Goal: Task Accomplishment & Management: Manage account settings

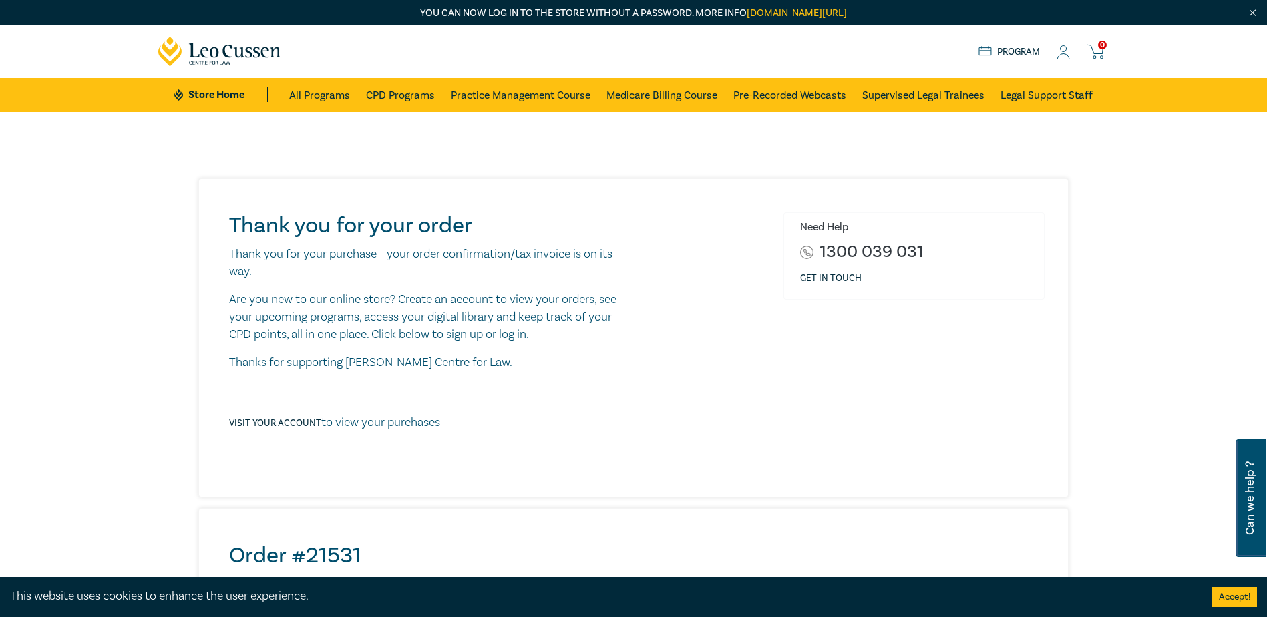
click at [1060, 47] on icon at bounding box center [1063, 52] width 13 height 14
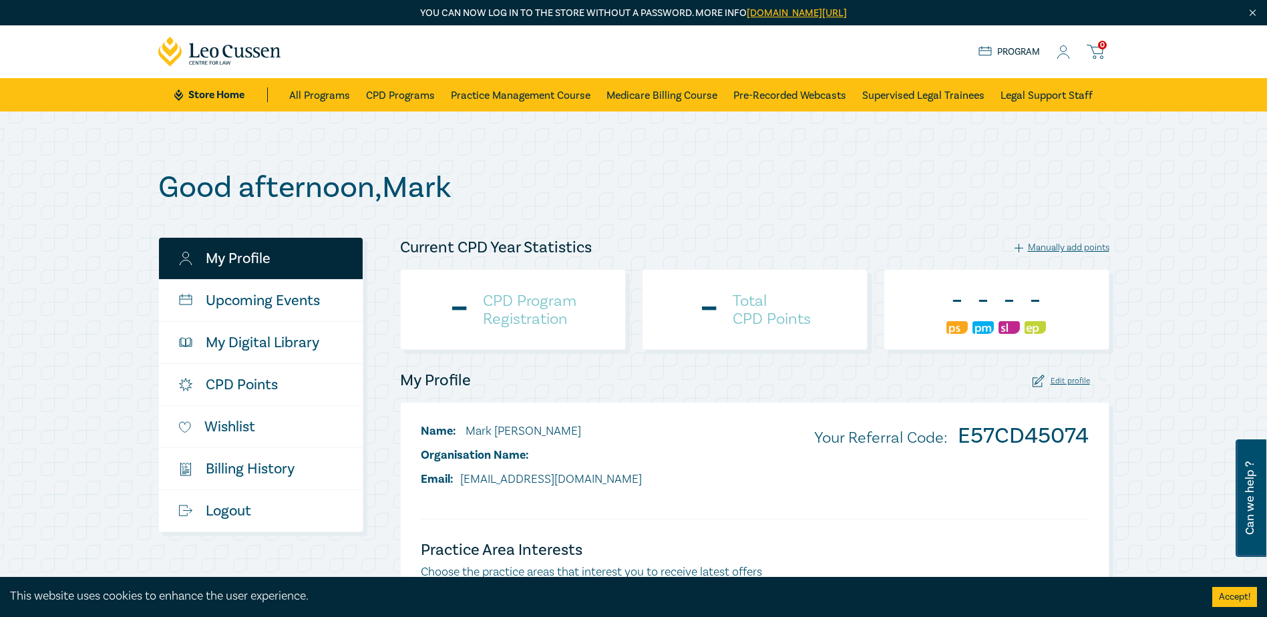
click at [900, 202] on h1 "Good afternoon , [PERSON_NAME]" at bounding box center [633, 187] width 951 height 35
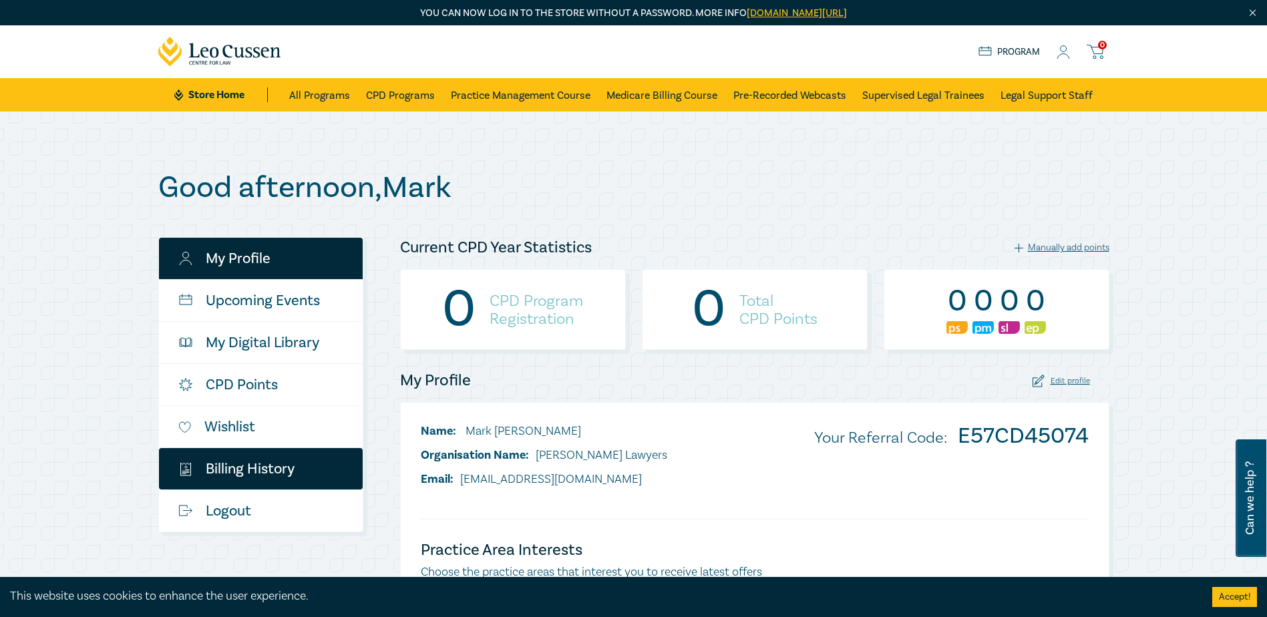
click at [238, 469] on link "$ Billing History" at bounding box center [261, 468] width 204 height 41
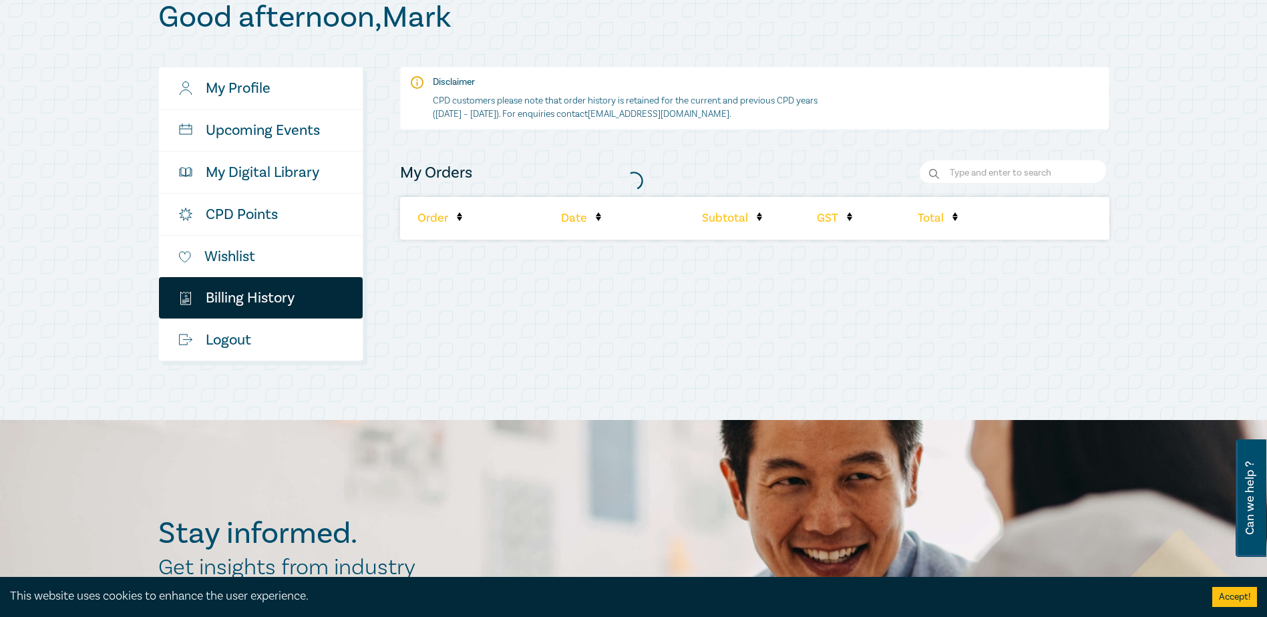
scroll to position [134, 0]
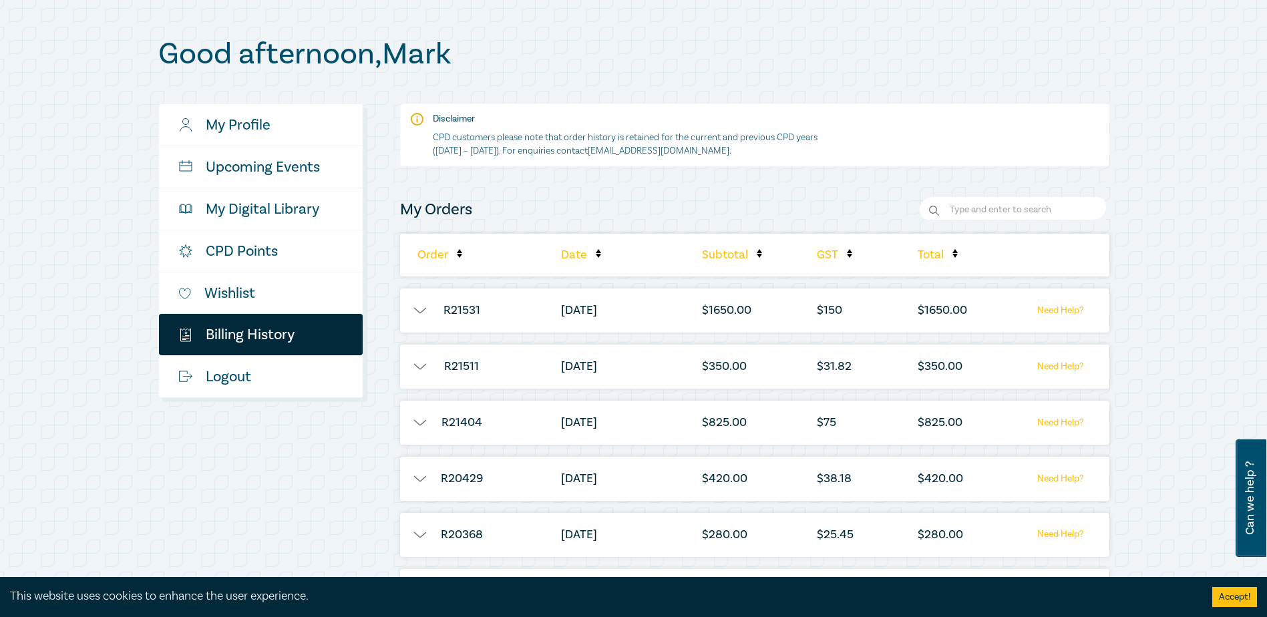
click at [418, 309] on button "button" at bounding box center [420, 310] width 40 height 13
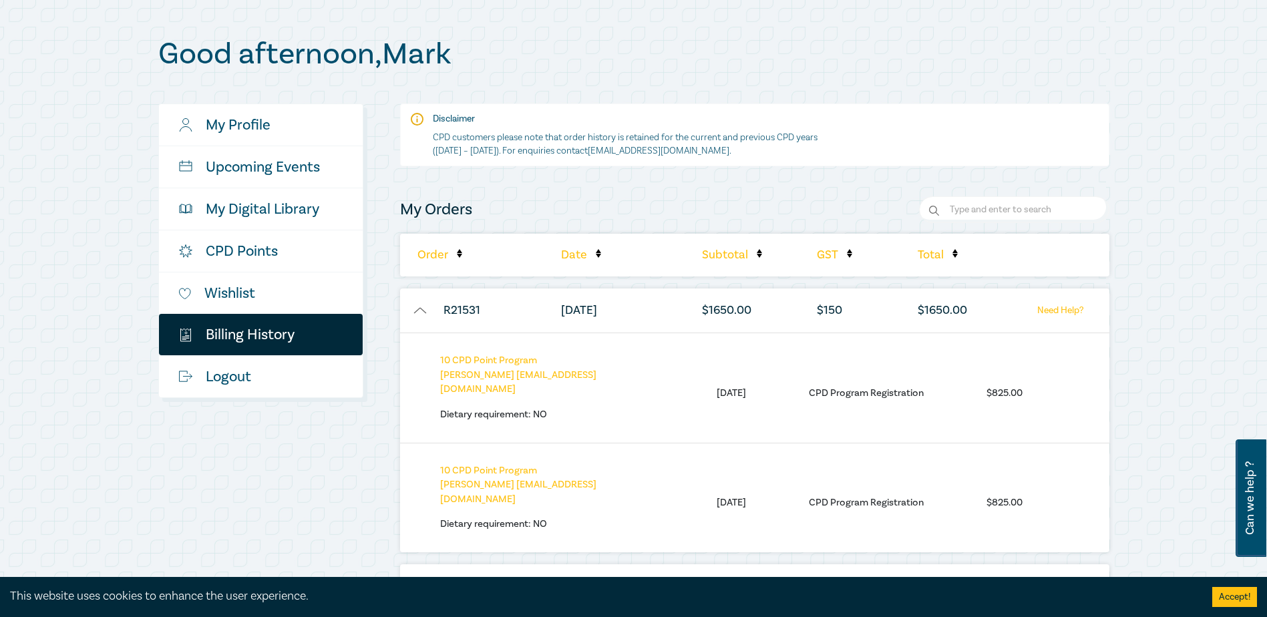
click at [418, 309] on button "button" at bounding box center [420, 310] width 40 height 13
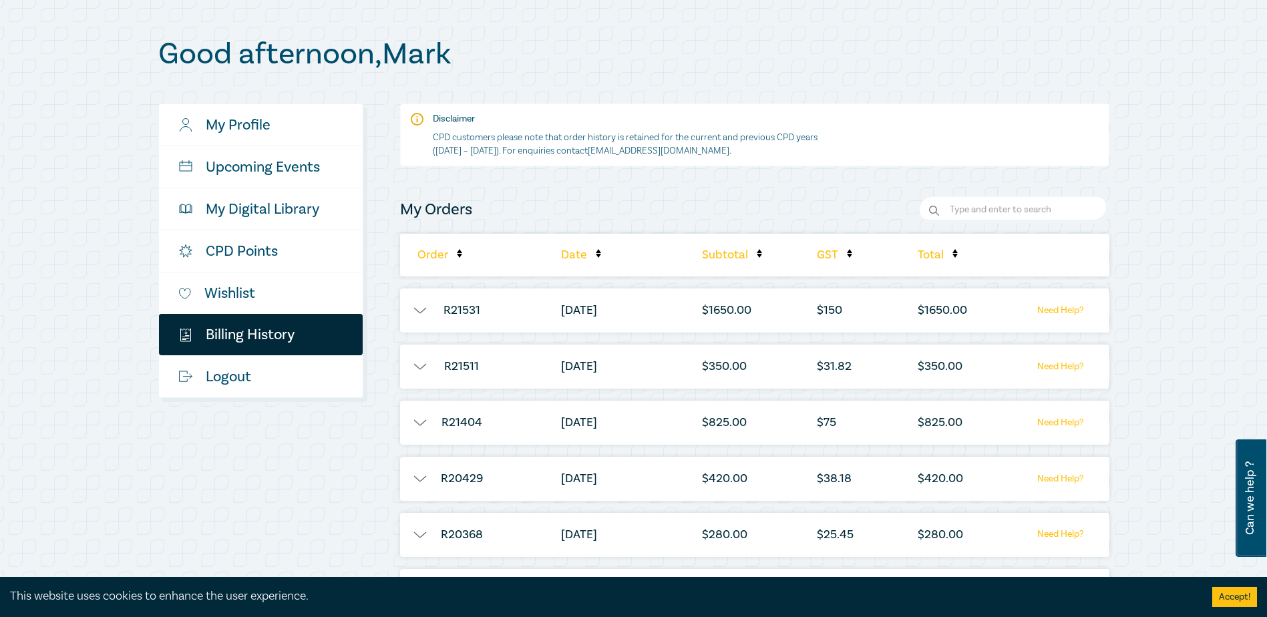
click at [415, 359] on li "R21511" at bounding box center [462, 367] width 124 height 44
click at [415, 360] on li "R21511" at bounding box center [462, 367] width 124 height 44
drag, startPoint x: 415, startPoint y: 360, endPoint x: 417, endPoint y: 369, distance: 8.9
click at [417, 369] on button "button" at bounding box center [420, 366] width 40 height 13
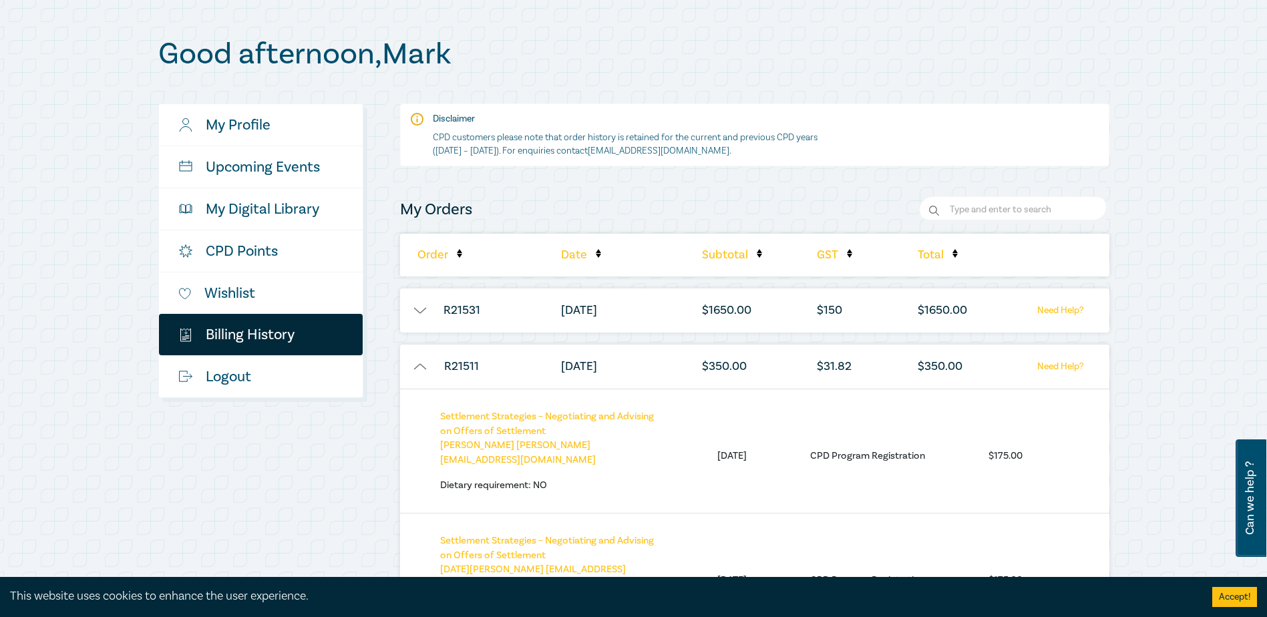
scroll to position [200, 0]
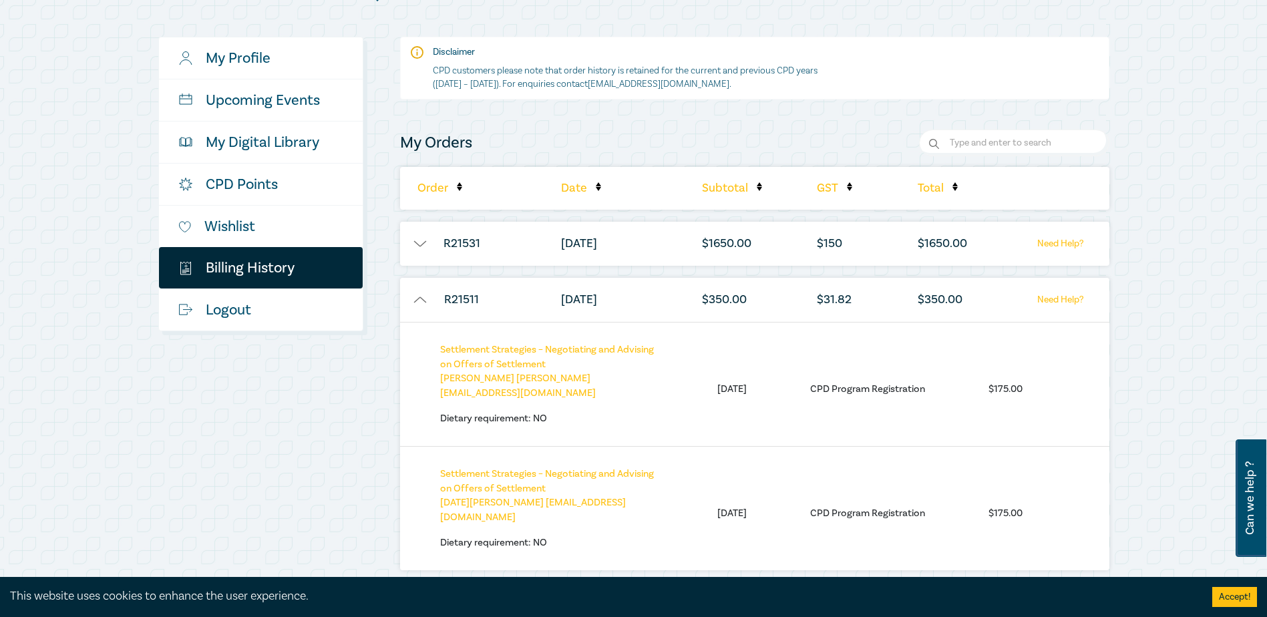
click at [420, 305] on button "button" at bounding box center [420, 299] width 40 height 13
drag, startPoint x: 420, startPoint y: 305, endPoint x: 421, endPoint y: 298, distance: 6.7
click at [421, 298] on button "button" at bounding box center [420, 299] width 40 height 13
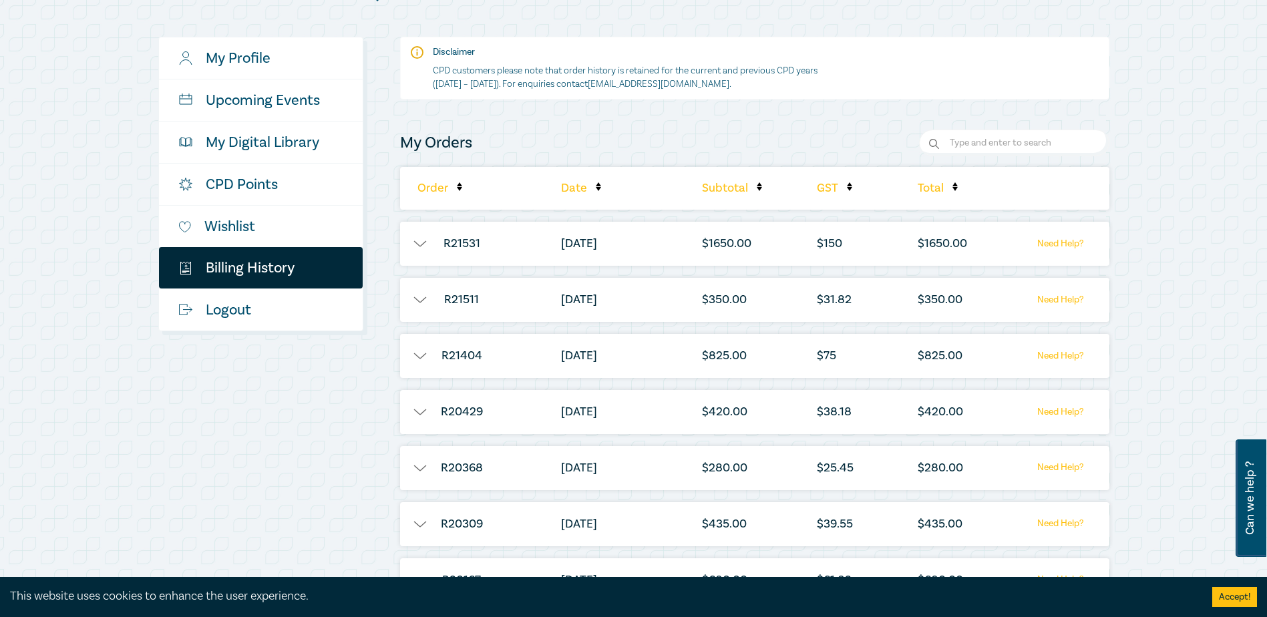
click at [420, 356] on button "button" at bounding box center [420, 355] width 40 height 13
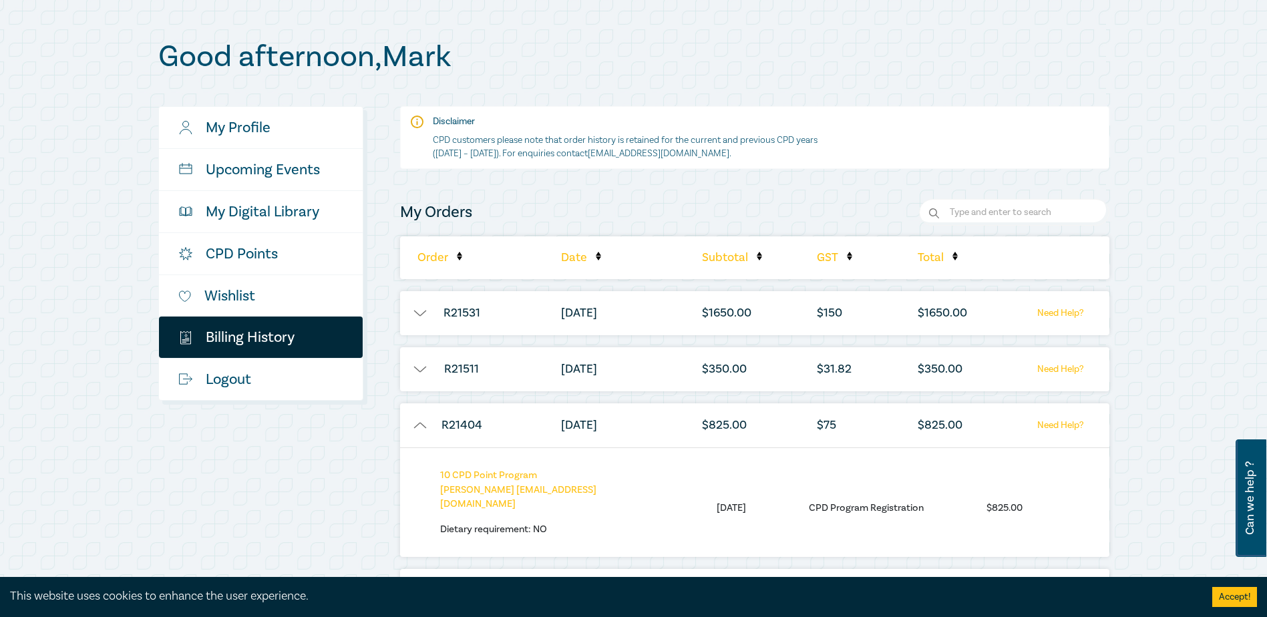
scroll to position [0, 0]
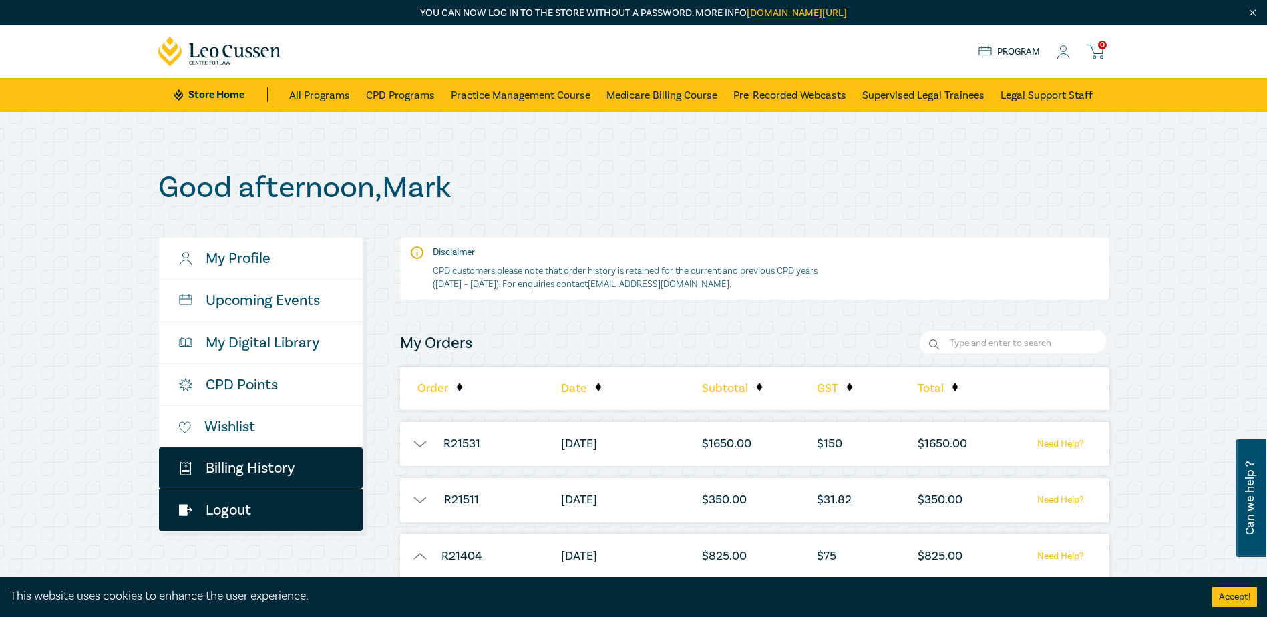
click at [220, 510] on link "Logout" at bounding box center [261, 510] width 204 height 41
